Goal: Information Seeking & Learning: Check status

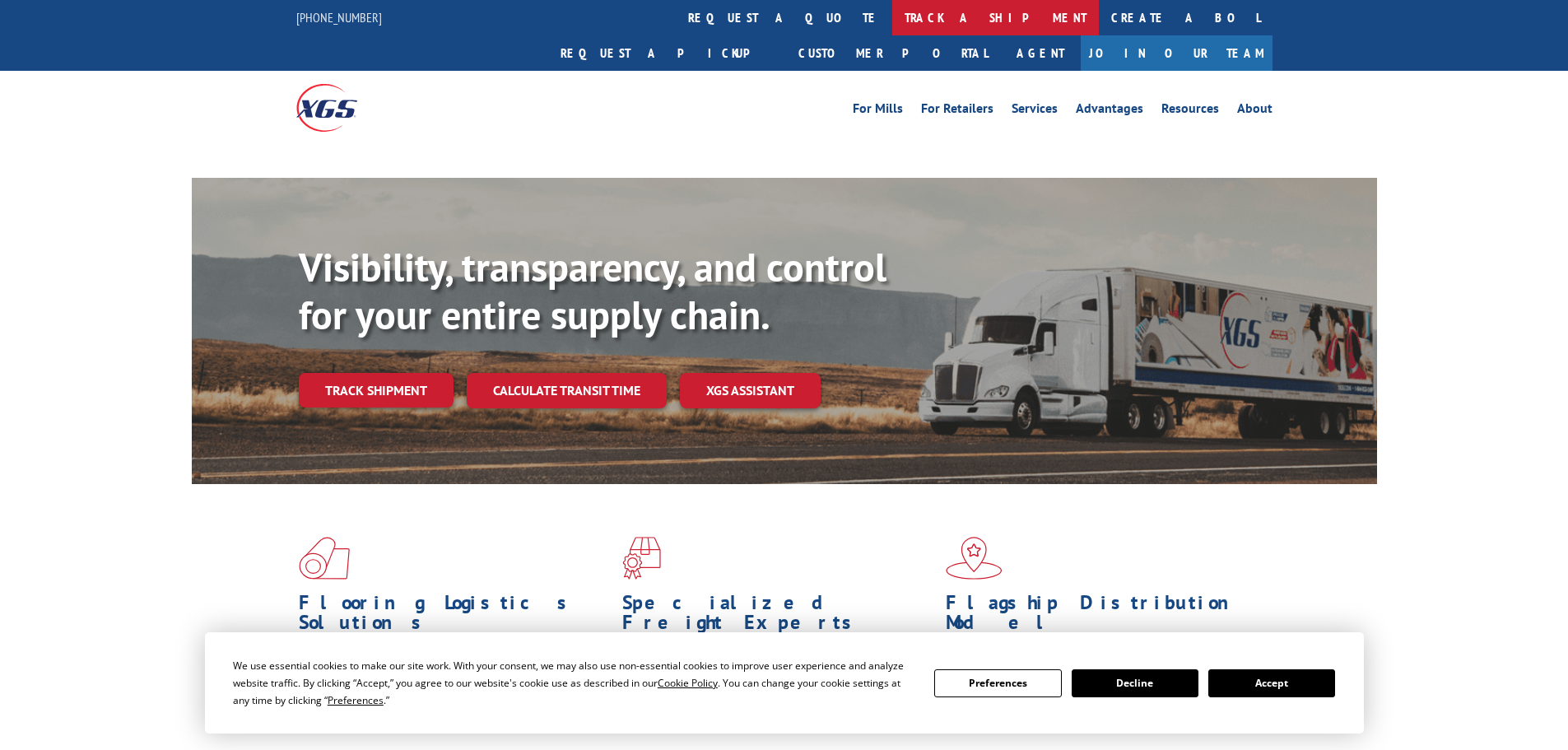
click at [892, 13] on link "track a shipment" at bounding box center [995, 17] width 207 height 36
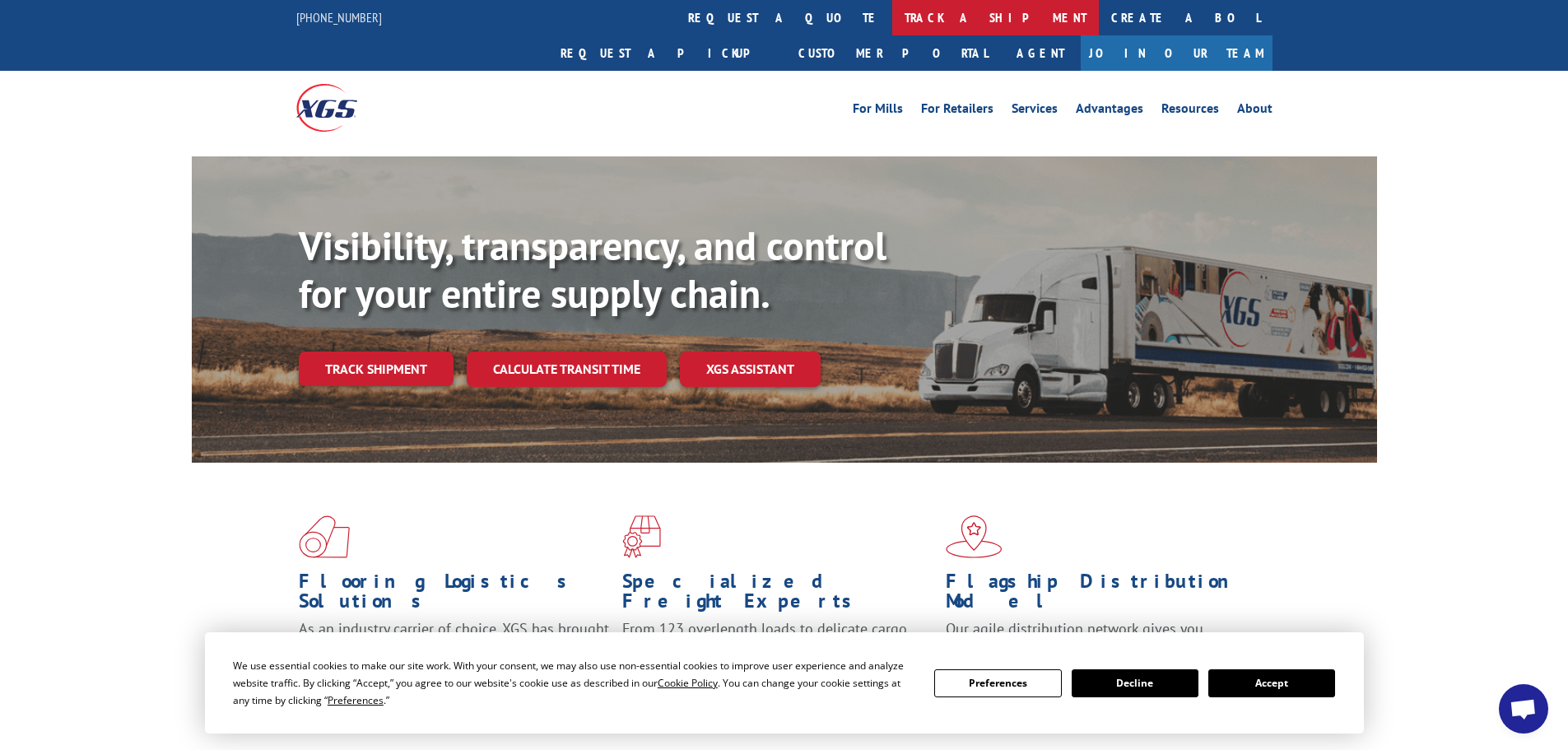
click at [892, 7] on link "track a shipment" at bounding box center [995, 17] width 207 height 36
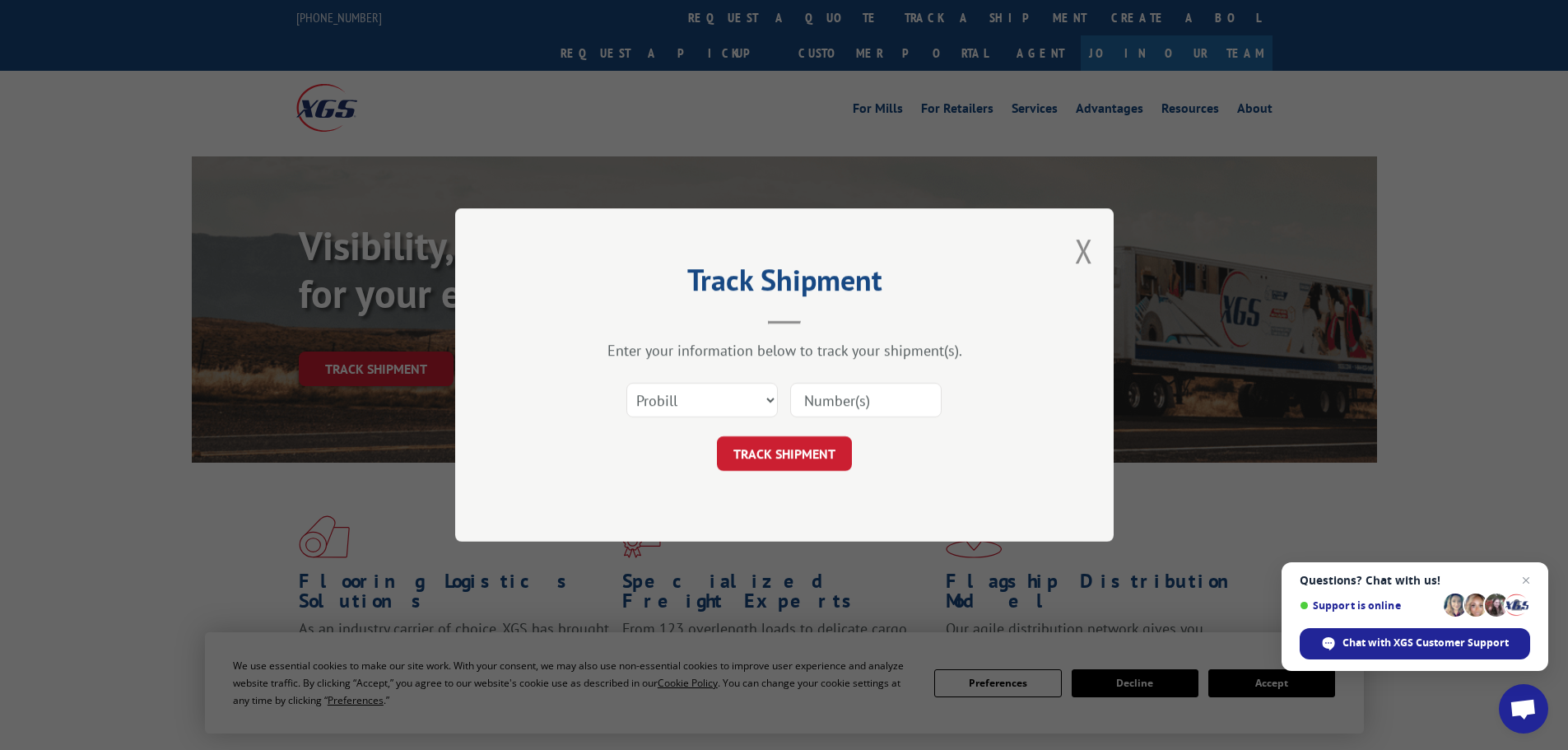
click at [827, 387] on input at bounding box center [865, 400] width 151 height 35
paste input "17515776"
type input "17515776"
click at [803, 450] on button "TRACK SHIPMENT" at bounding box center [784, 454] width 135 height 35
